Goal: Task Accomplishment & Management: Use online tool/utility

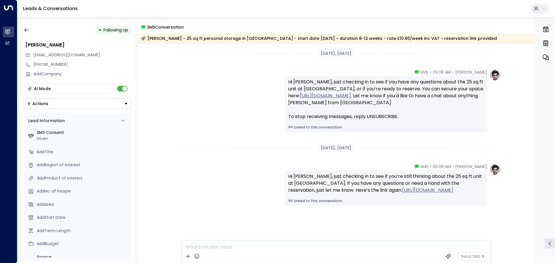
scroll to position [8, 0]
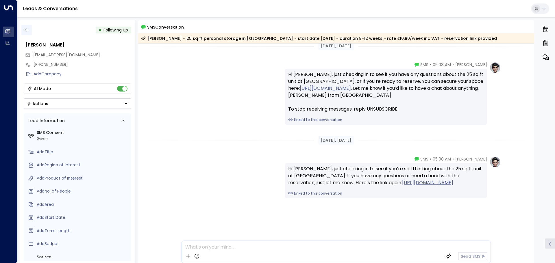
click at [24, 27] on button "button" at bounding box center [26, 30] width 10 height 10
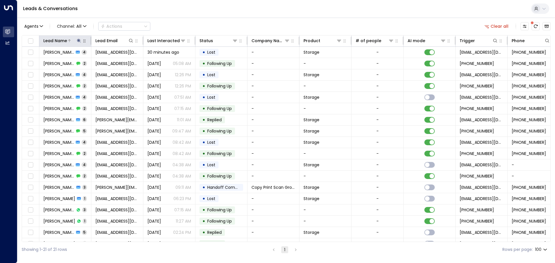
click at [79, 39] on icon at bounding box center [79, 40] width 5 height 5
click at [70, 60] on input "********" at bounding box center [75, 61] width 72 height 11
type input "*"
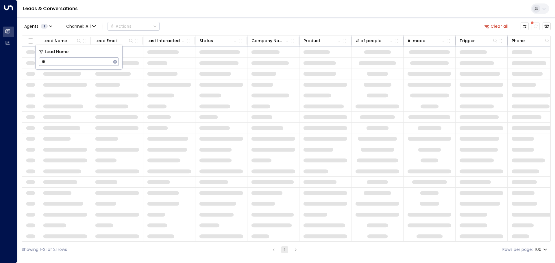
type input "***"
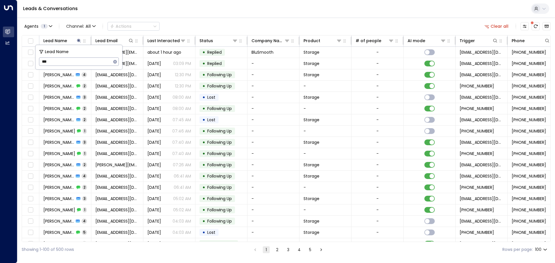
click at [177, 19] on div "Agents 1 Channel: All Actions Clear all Lead Name Lead Email Last Interacted St…" at bounding box center [286, 137] width 529 height 240
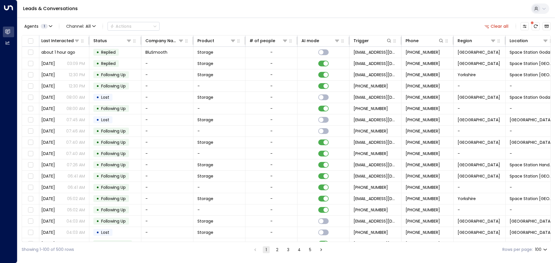
scroll to position [0, 116]
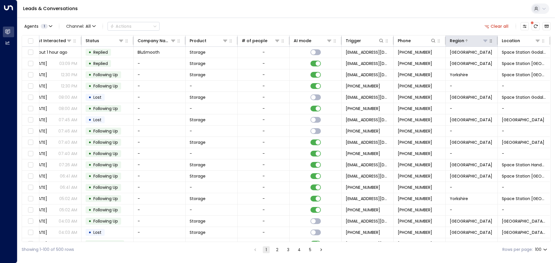
click at [486, 40] on icon at bounding box center [485, 40] width 5 height 5
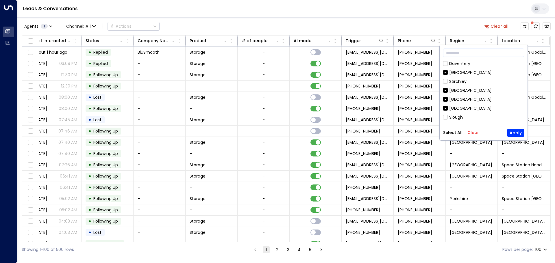
click at [476, 131] on button "Clear" at bounding box center [474, 132] width 12 height 5
click at [517, 133] on button "Apply" at bounding box center [516, 133] width 17 height 8
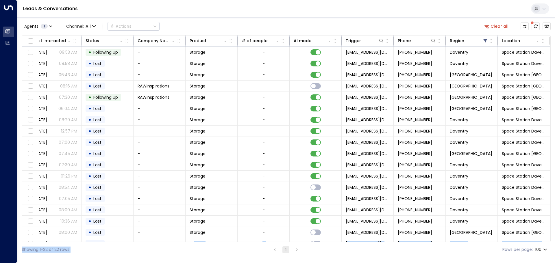
scroll to position [55, 116]
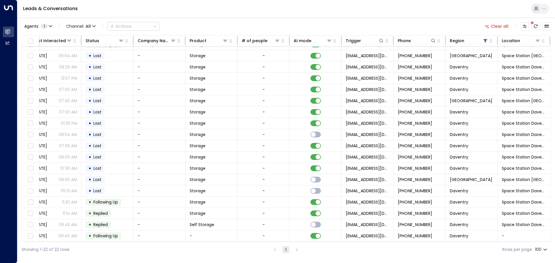
drag, startPoint x: 223, startPoint y: 242, endPoint x: 130, endPoint y: 242, distance: 93.4
click at [125, 243] on div "Showing 1-22 of 22 rows 1 Rows per page: 100 ***" at bounding box center [286, 249] width 529 height 15
drag, startPoint x: 130, startPoint y: 242, endPoint x: 102, endPoint y: 244, distance: 27.9
click at [82, 243] on div "Agents 1 Channel: All Actions Clear all Lead Name Lead Email Last Interacted St…" at bounding box center [286, 137] width 529 height 240
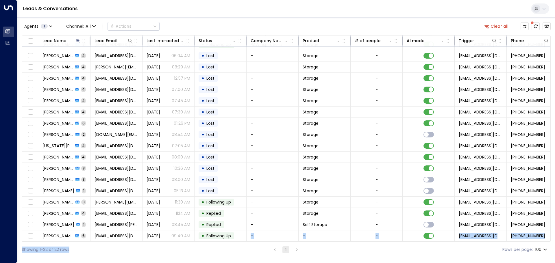
scroll to position [55, 0]
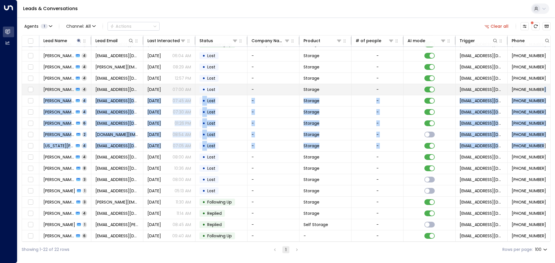
drag, startPoint x: 552, startPoint y: 141, endPoint x: 544, endPoint y: 85, distance: 56.4
click at [544, 85] on div "Agents 1 Channel: All Actions Clear all Lead Name Lead Email Last Interacted St…" at bounding box center [286, 137] width 538 height 240
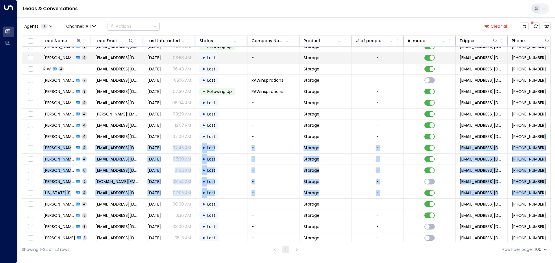
scroll to position [5, 0]
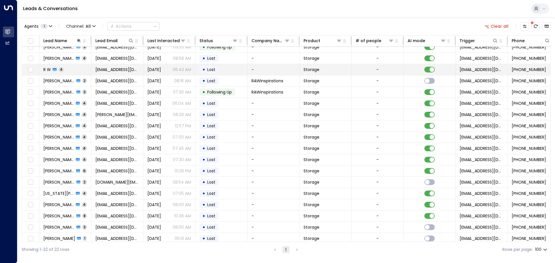
click at [73, 68] on td "R W 4" at bounding box center [65, 69] width 52 height 11
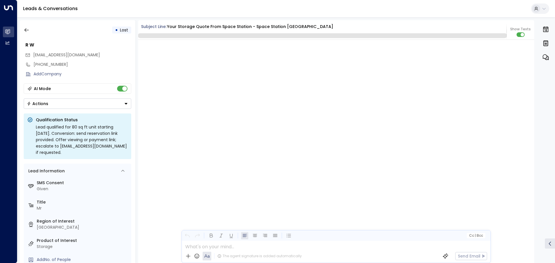
scroll to position [825, 0]
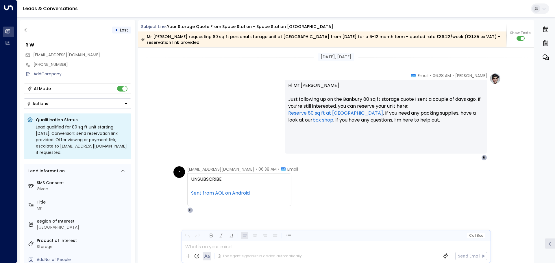
click at [230, 176] on div "UNSUBSCRIBE Sent from AOL on Android" at bounding box center [239, 190] width 97 height 28
drag, startPoint x: 229, startPoint y: 172, endPoint x: 209, endPoint y: 174, distance: 20.0
click at [209, 176] on div "UNSUBSCRIBE Sent from AOL on Android" at bounding box center [239, 190] width 97 height 28
click at [174, 183] on div "r [EMAIL_ADDRESS][DOMAIN_NAME] • 06:38 AM • Email UNSUBSCRIBE Sent from AOL on …" at bounding box center [236, 190] width 125 height 47
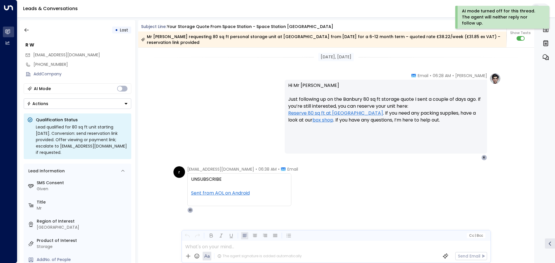
click at [221, 176] on div "UNSUBSCRIBE Sent from AOL on Android" at bounding box center [239, 190] width 97 height 28
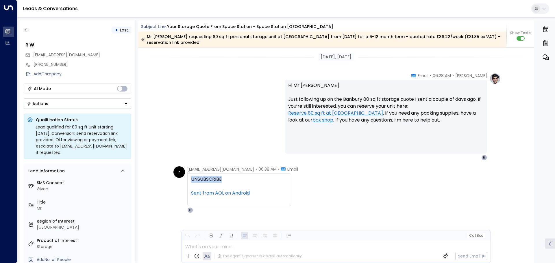
drag, startPoint x: 221, startPoint y: 172, endPoint x: 184, endPoint y: 176, distance: 37.5
click at [184, 176] on div "r [EMAIL_ADDRESS][DOMAIN_NAME] • 06:38 AM • Email UNSUBSCRIBE Sent from AOL on …" at bounding box center [236, 190] width 125 height 47
copy div "UNSUBSCRIBE"
